Goal: Task Accomplishment & Management: Manage account settings

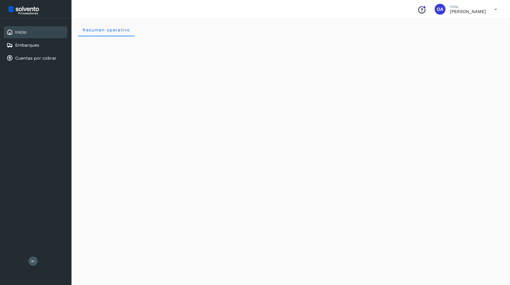
click at [14, 69] on div "Inicio Embarques Cuentas por cobrar" at bounding box center [35, 45] width 71 height 53
click at [47, 62] on div "Cuentas por cobrar" at bounding box center [35, 58] width 63 height 12
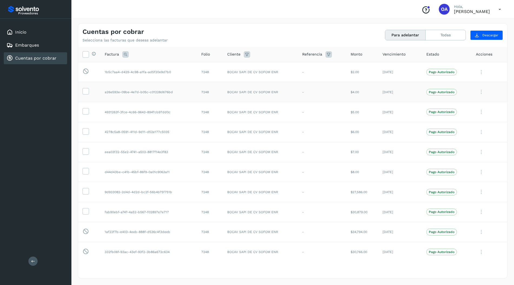
click at [86, 95] on td at bounding box center [89, 92] width 22 height 20
click at [85, 92] on icon at bounding box center [86, 91] width 6 height 6
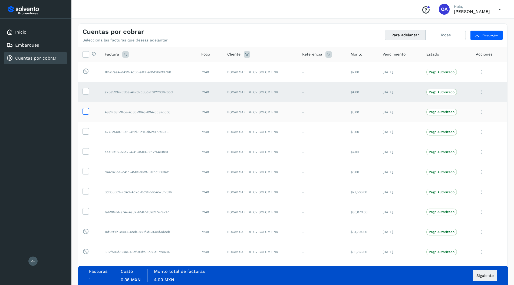
click at [85, 108] on icon at bounding box center [86, 111] width 6 height 6
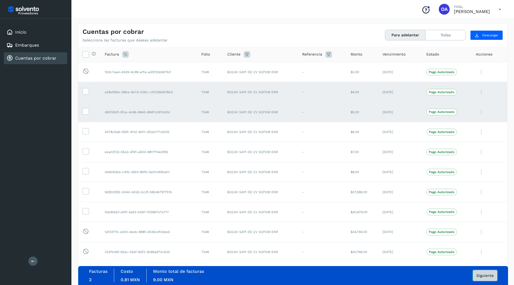
click at [484, 274] on span "Siguiente" at bounding box center [485, 275] width 17 height 4
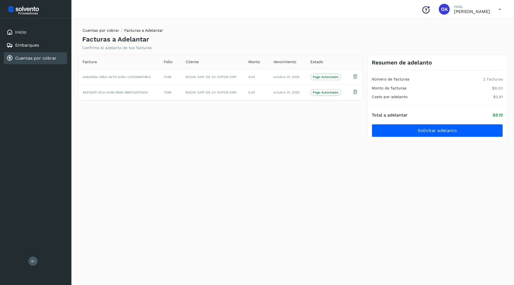
click at [116, 31] on link "Cuentas por cobrar" at bounding box center [101, 30] width 37 height 4
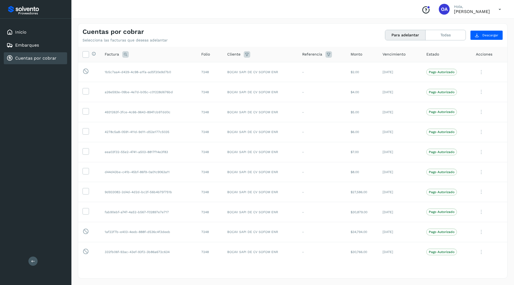
click at [493, 13] on div "Conoce nuestros beneficios OA Hola, [PERSON_NAME]" at bounding box center [461, 9] width 88 height 12
click at [496, 8] on icon at bounding box center [500, 9] width 11 height 11
click at [472, 26] on div "Cerrar sesión" at bounding box center [473, 24] width 64 height 10
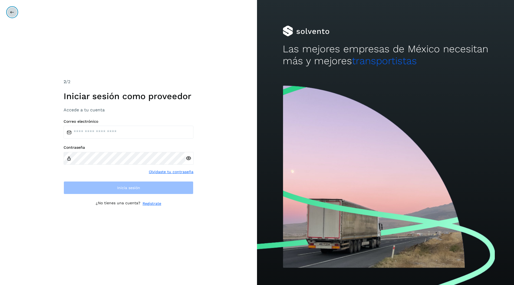
click at [13, 11] on icon at bounding box center [12, 12] width 4 height 4
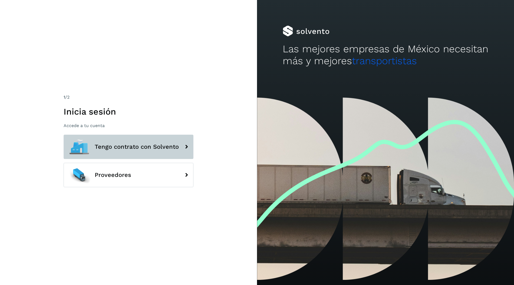
click at [116, 140] on button "Tengo contrato con Solvento" at bounding box center [129, 147] width 130 height 24
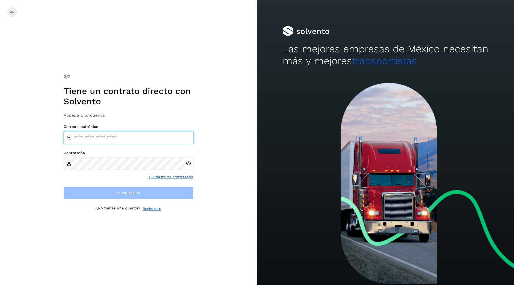
click at [126, 132] on input "email" at bounding box center [129, 137] width 130 height 13
type input "**********"
